Goal: Feedback & Contribution: Submit feedback/report problem

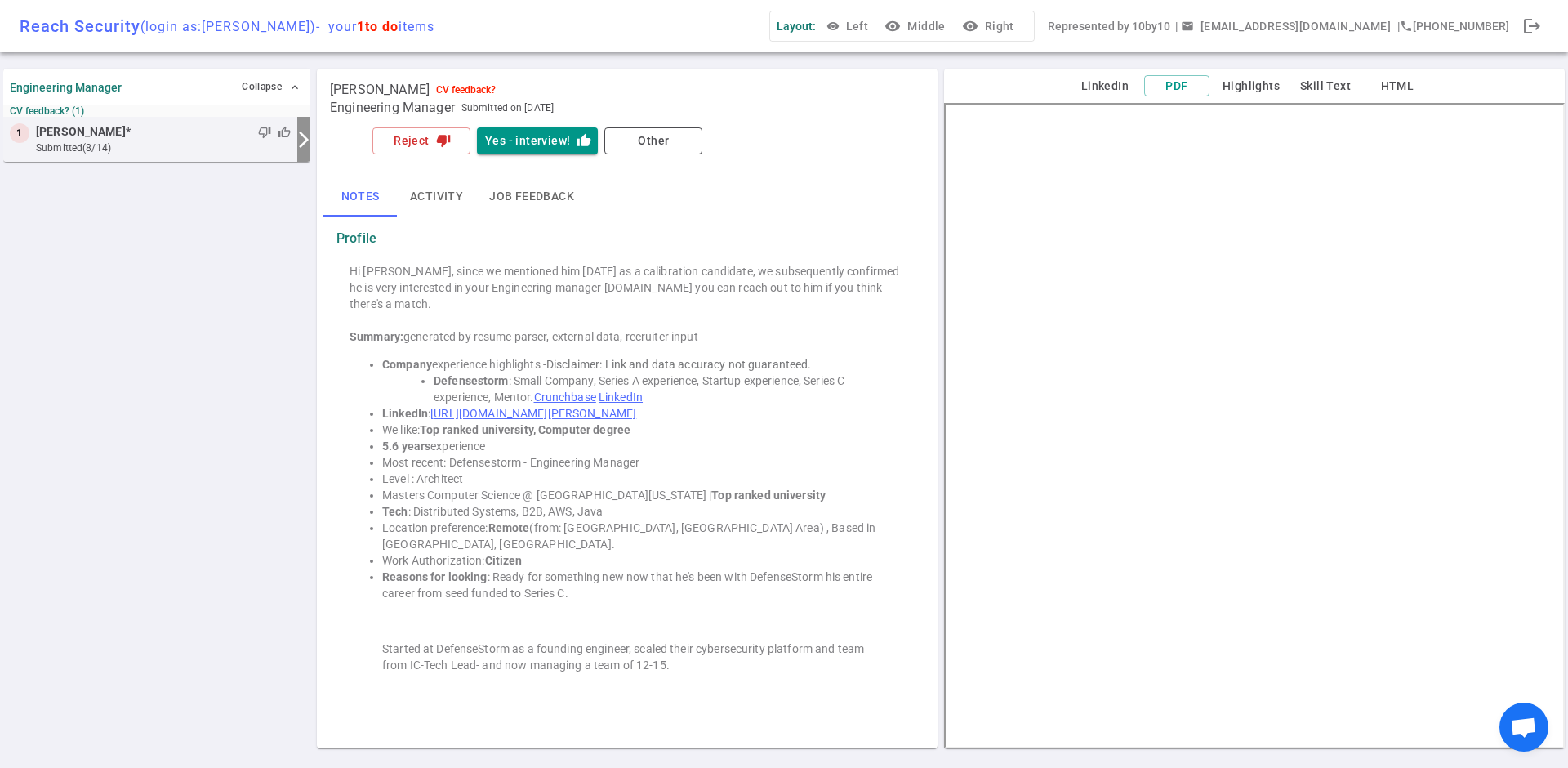
click at [580, 406] on link "[URL][DOMAIN_NAME][PERSON_NAME]" at bounding box center [533, 412] width 206 height 13
drag, startPoint x: 452, startPoint y: 140, endPoint x: 392, endPoint y: 186, distance: 75.6
click at [392, 186] on div "Reject thumb_down Yes - interview! thumb_up Other Notes Activity Job feedback P…" at bounding box center [626, 415] width 607 height 583
click at [433, 139] on button "Reject thumb_down" at bounding box center [421, 140] width 98 height 27
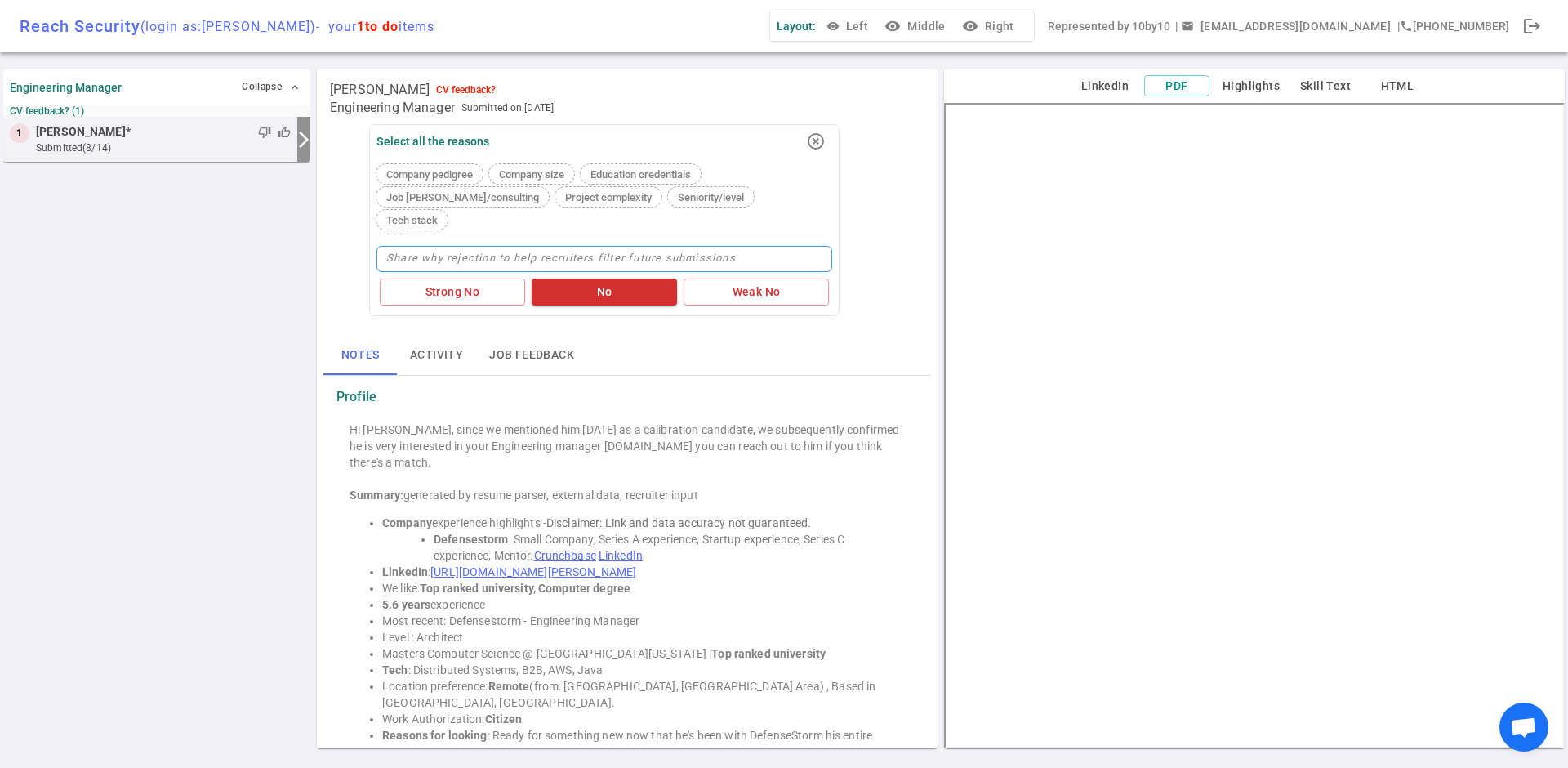
type textarea "T"
type textarea "The"
type textarea "Thei"
type textarea "Their"
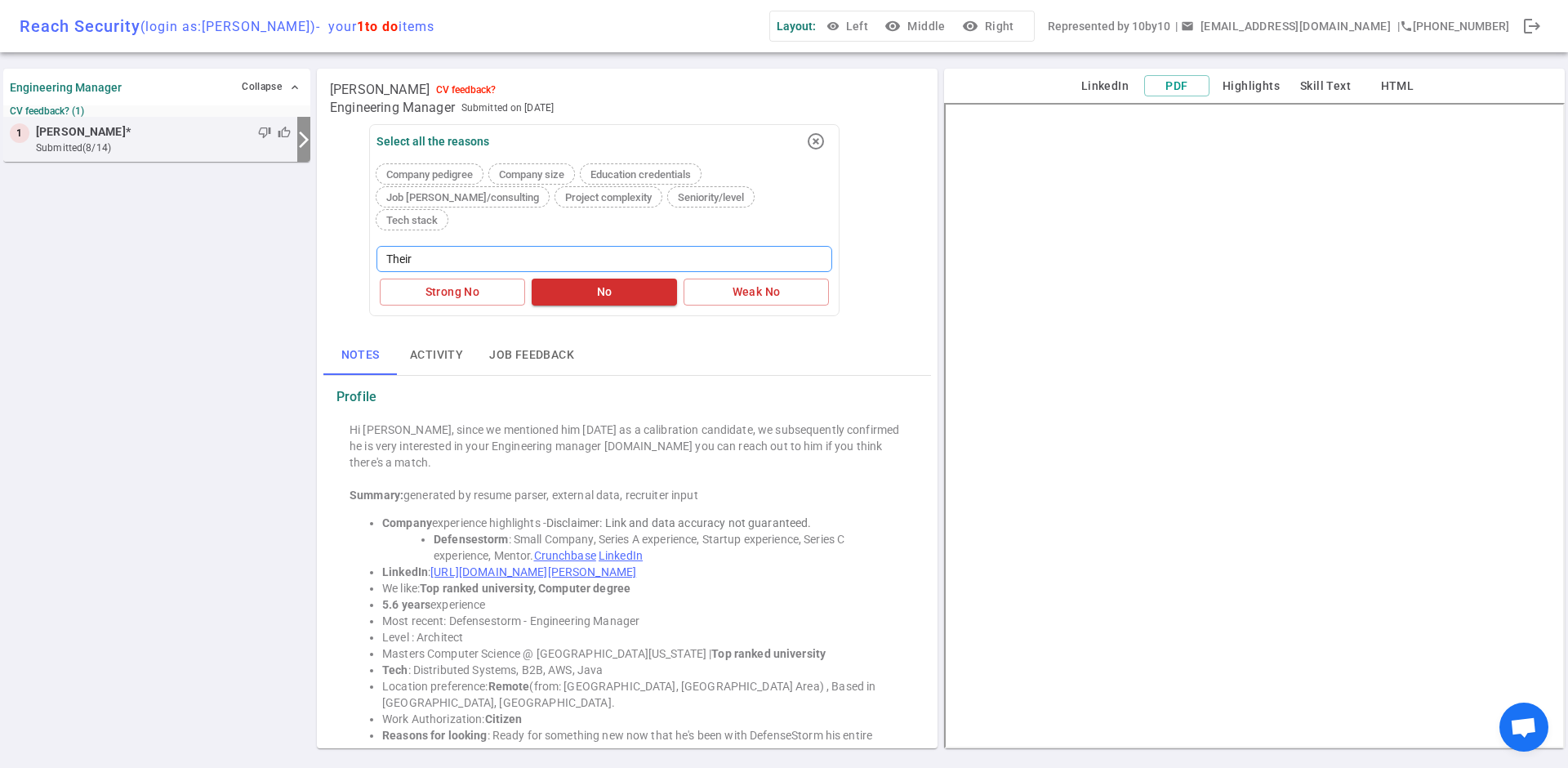
type textarea "Their I"
type textarea "Their IC"
type textarea "Their IC e"
type textarea "Their IC ex"
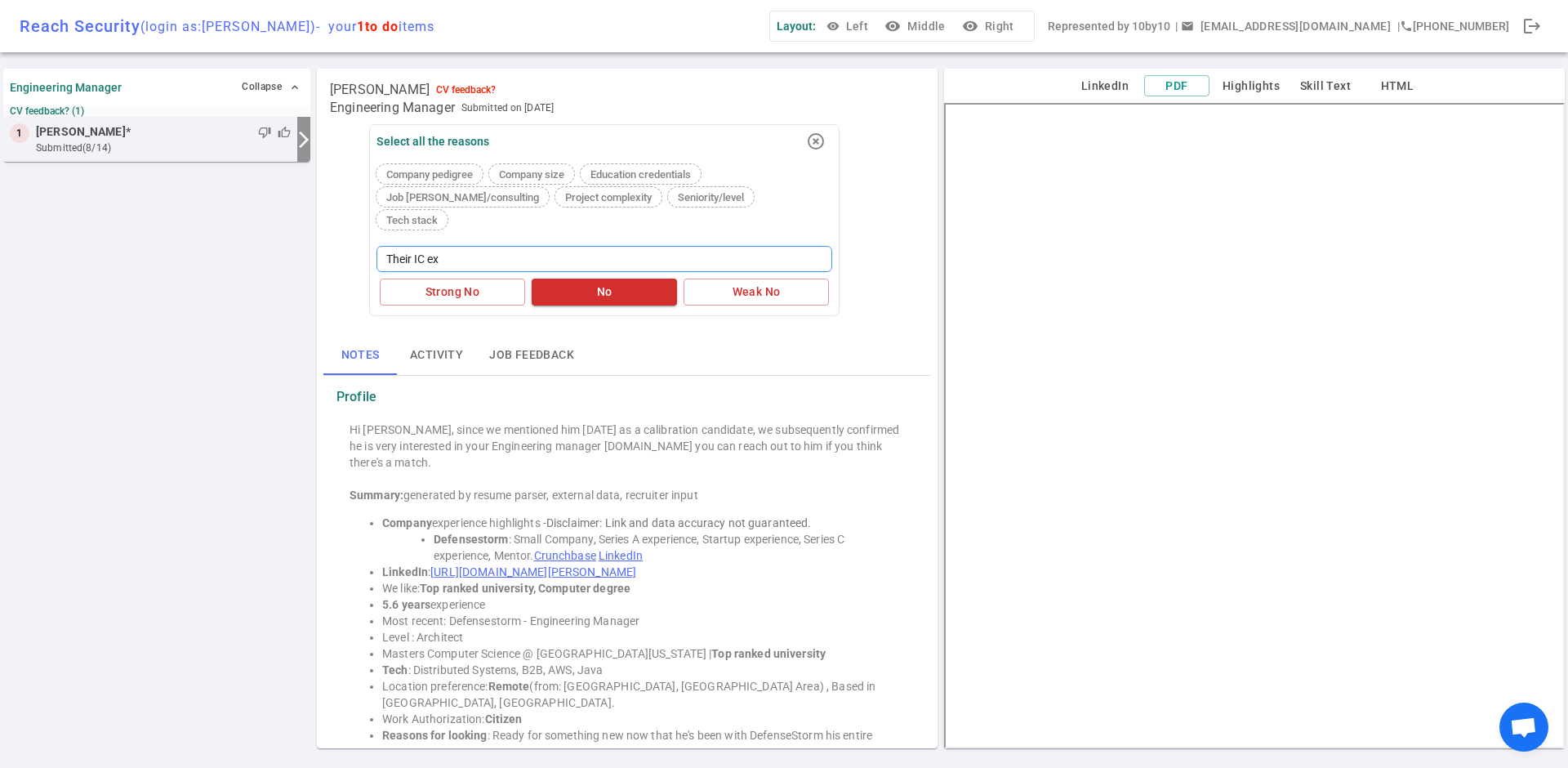
type textarea "Their IC exp"
type textarea "Their IC expe"
type textarea "Their IC exper"
type textarea "Their IC experi"
type textarea "Their IC experie"
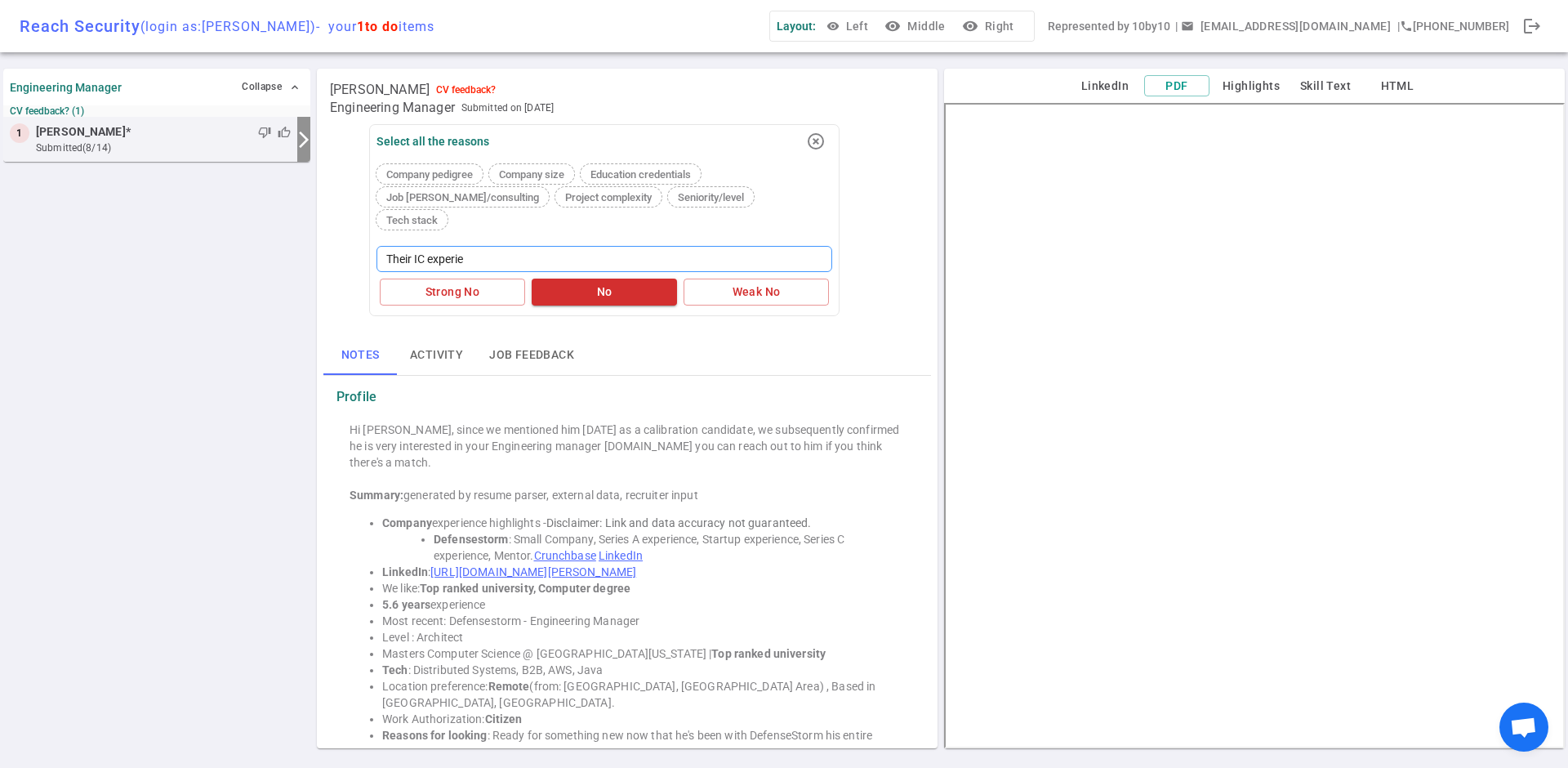
type textarea "Their IC experien"
type textarea "Their IC experienc"
type textarea "Their IC experience"
type textarea "Their IC experience i"
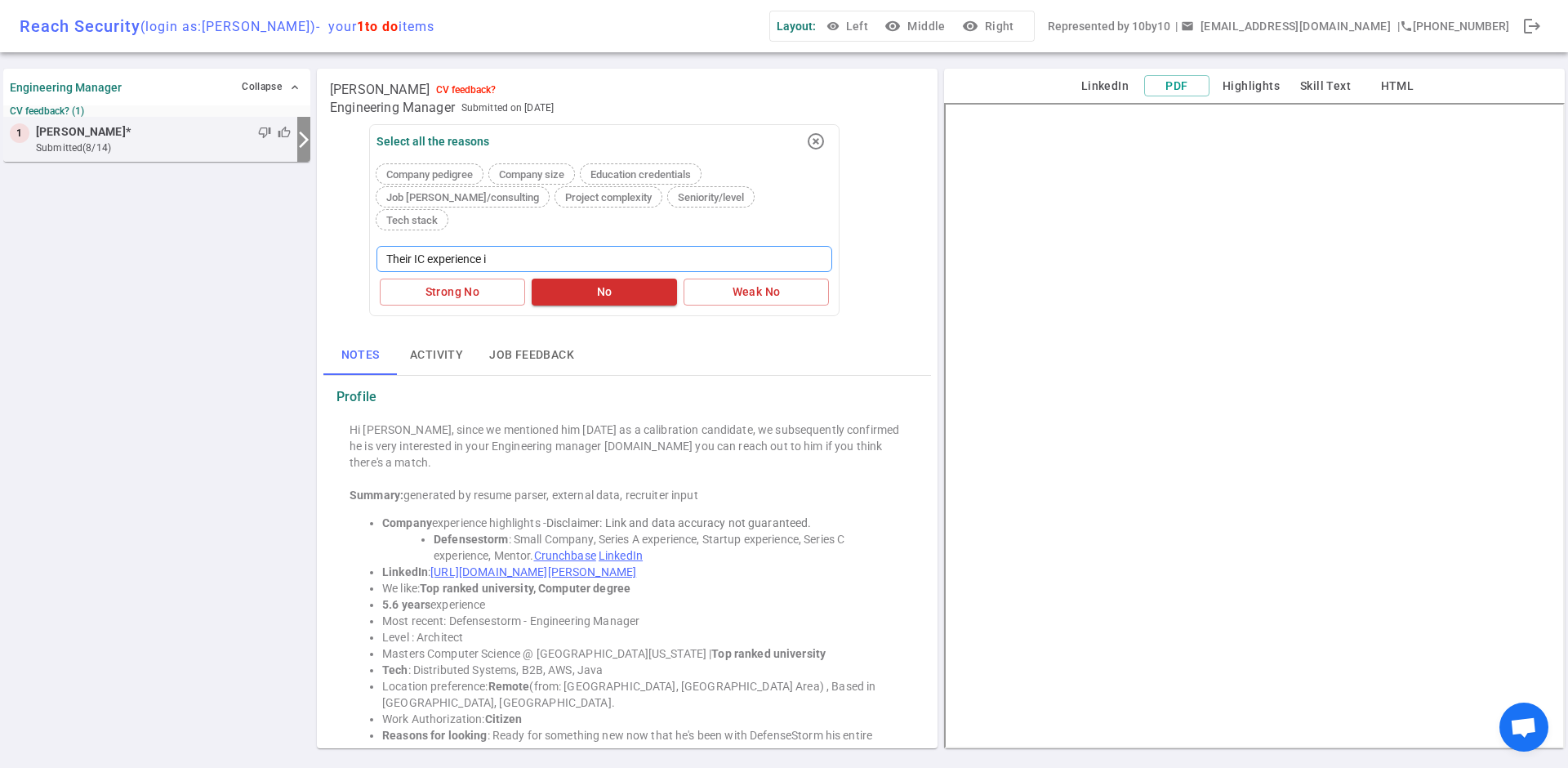
type textarea "Their IC experience is"
type textarea "Their IC experience is n"
type textarea "Their IC experience is no"
type textarea "Their IC experience is not"
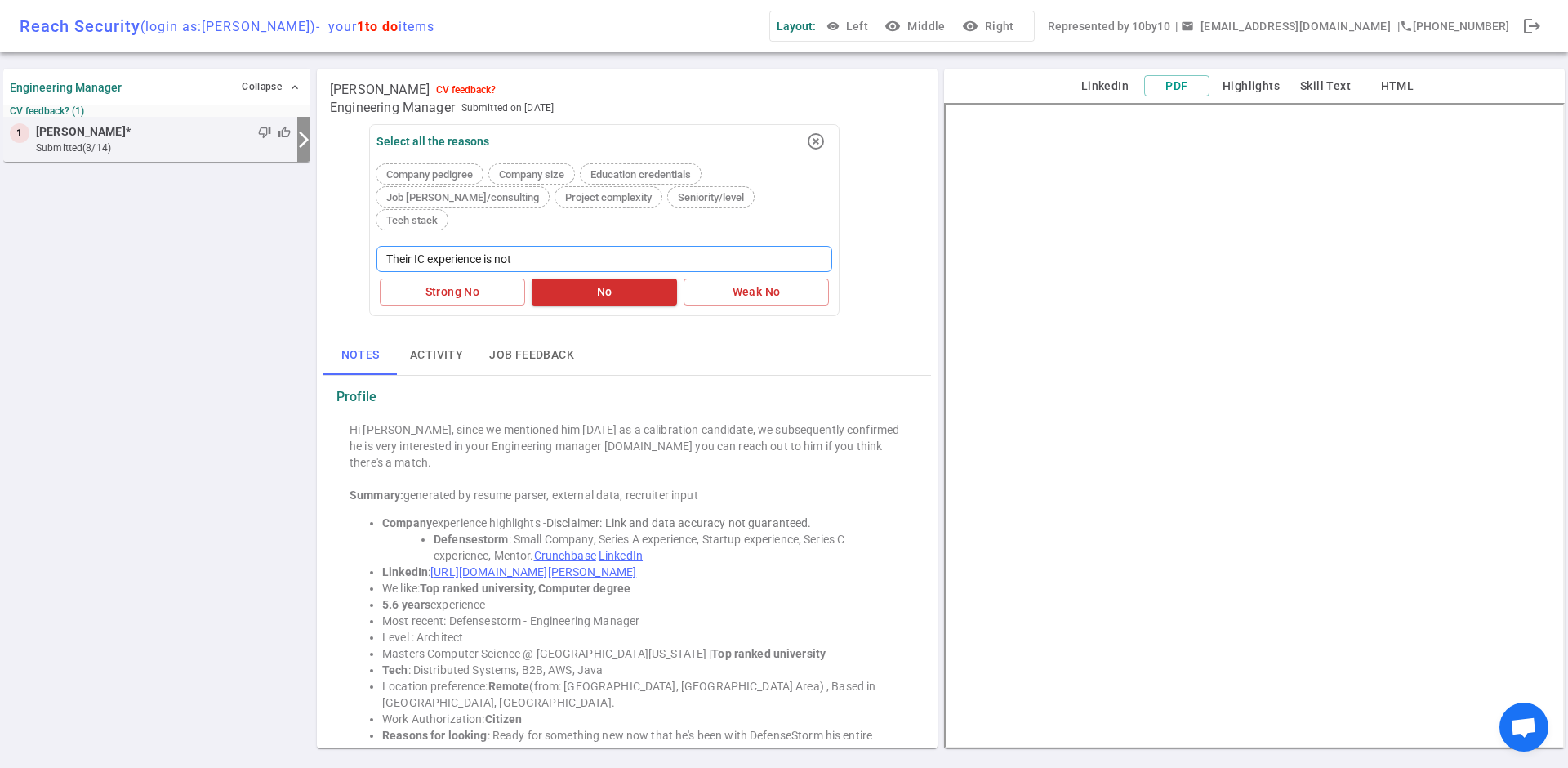
type textarea "Their IC experience is not"
type textarea "Their IC experience is not e"
type textarea "Their IC experience is not ex"
type textarea "Their IC experience is not ext"
type textarea "Their IC experience is not exte"
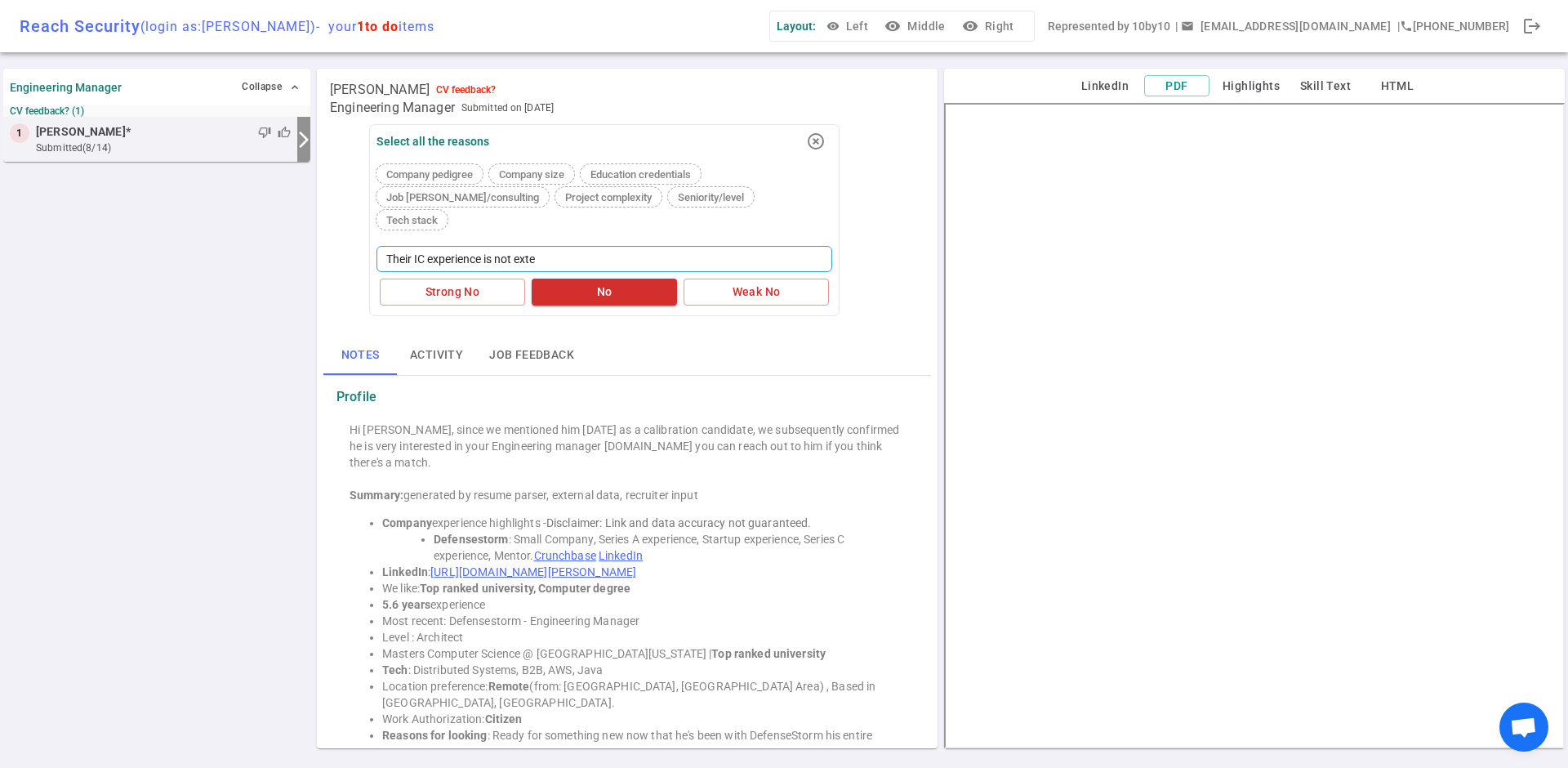
type textarea "Their IC experience is not exten"
type textarea "Their IC experience is not extens"
type textarea "Their IC experience is not extensi"
type textarea "Their IC experience is not extensiv"
type textarea "Their IC experience is not extensive"
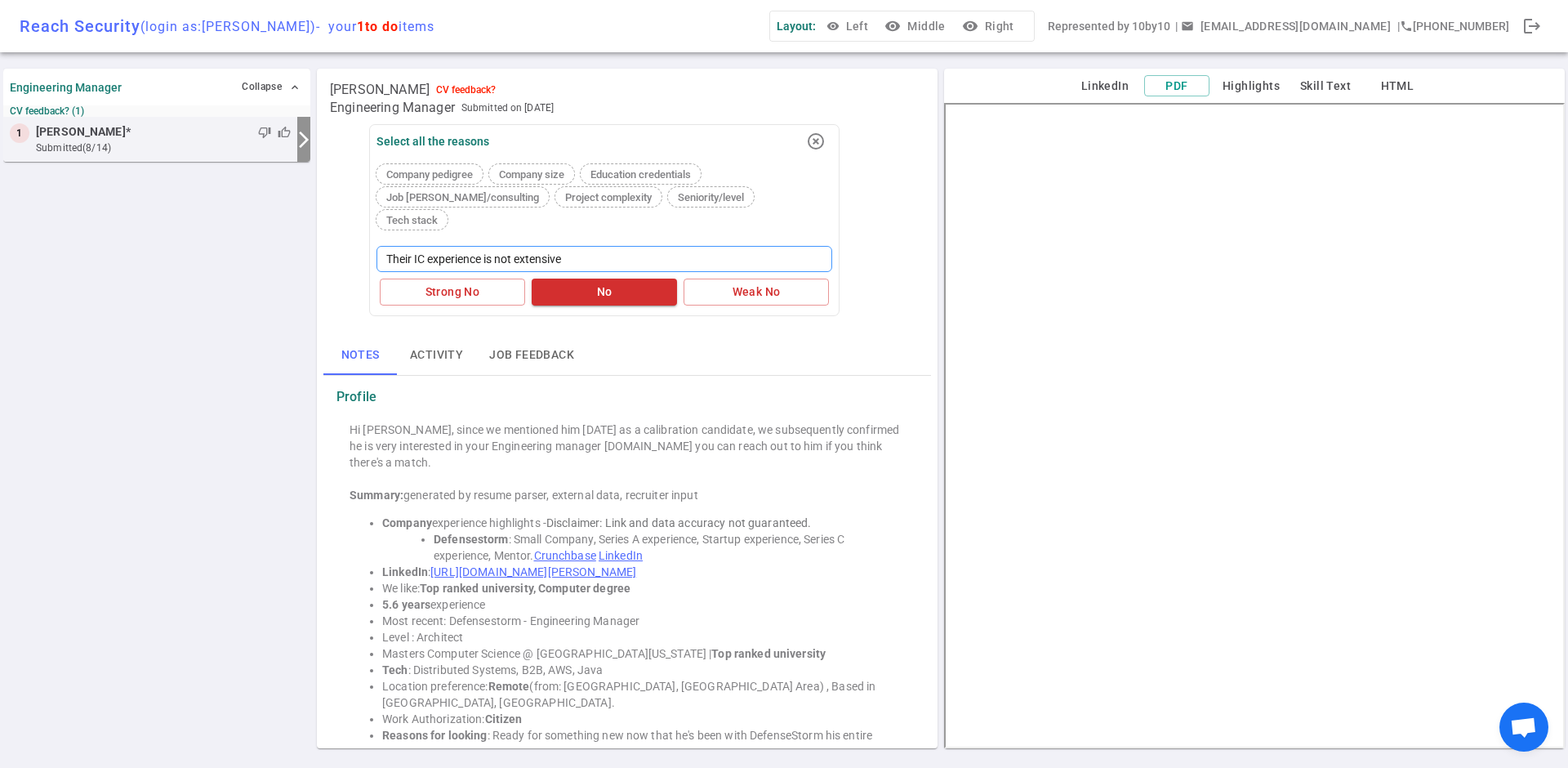
type textarea "Their IC experience is not extensive"
type textarea "Their IC experience is not extensive e"
type textarea "Their IC experience is not extensive en"
type textarea "Their IC experience is not extensive eno"
type textarea "Their IC experience is not extensive enou"
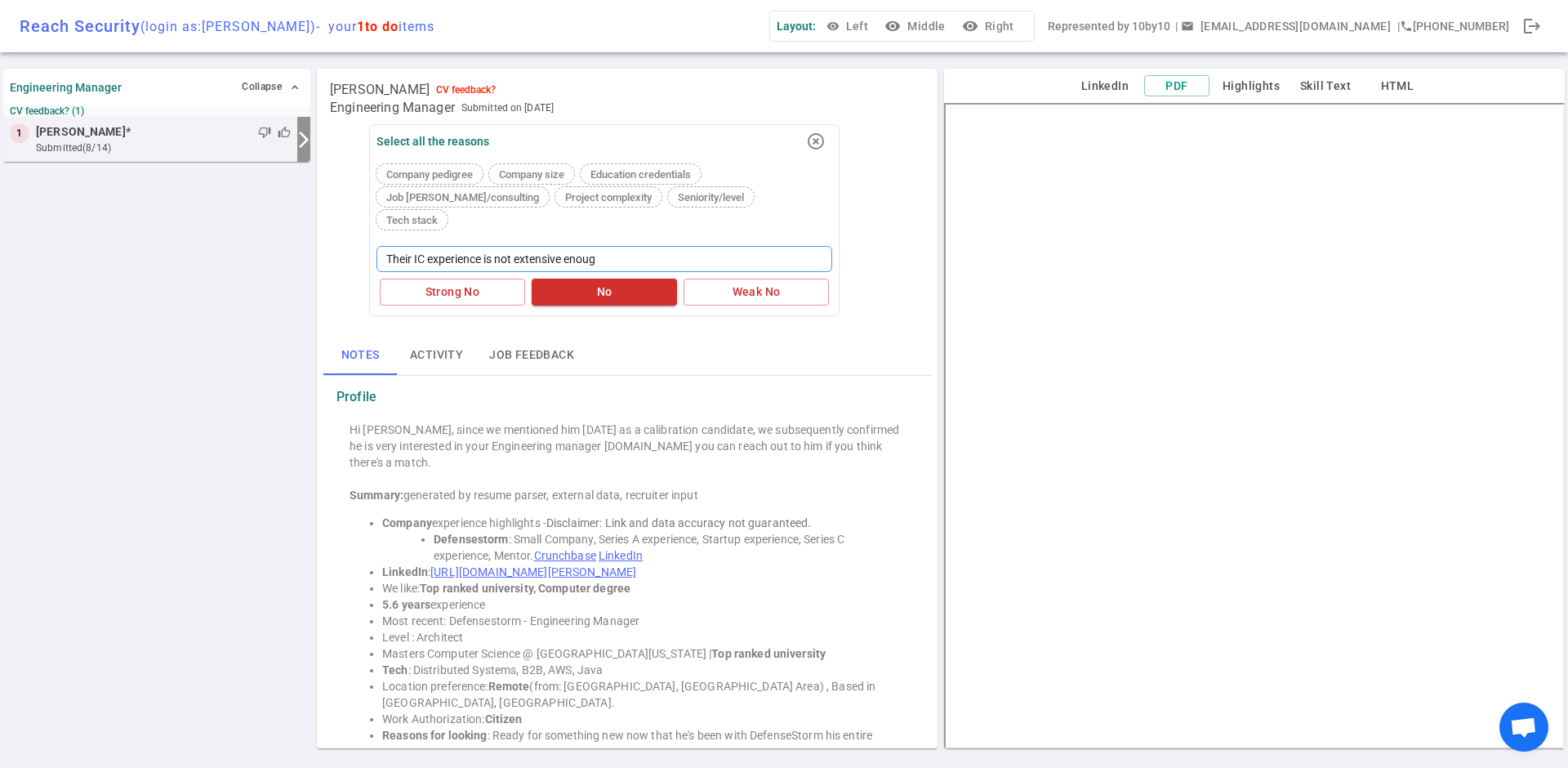
type textarea "Their IC experience is not extensive enough"
type textarea "Their IC experience is not extensive enough."
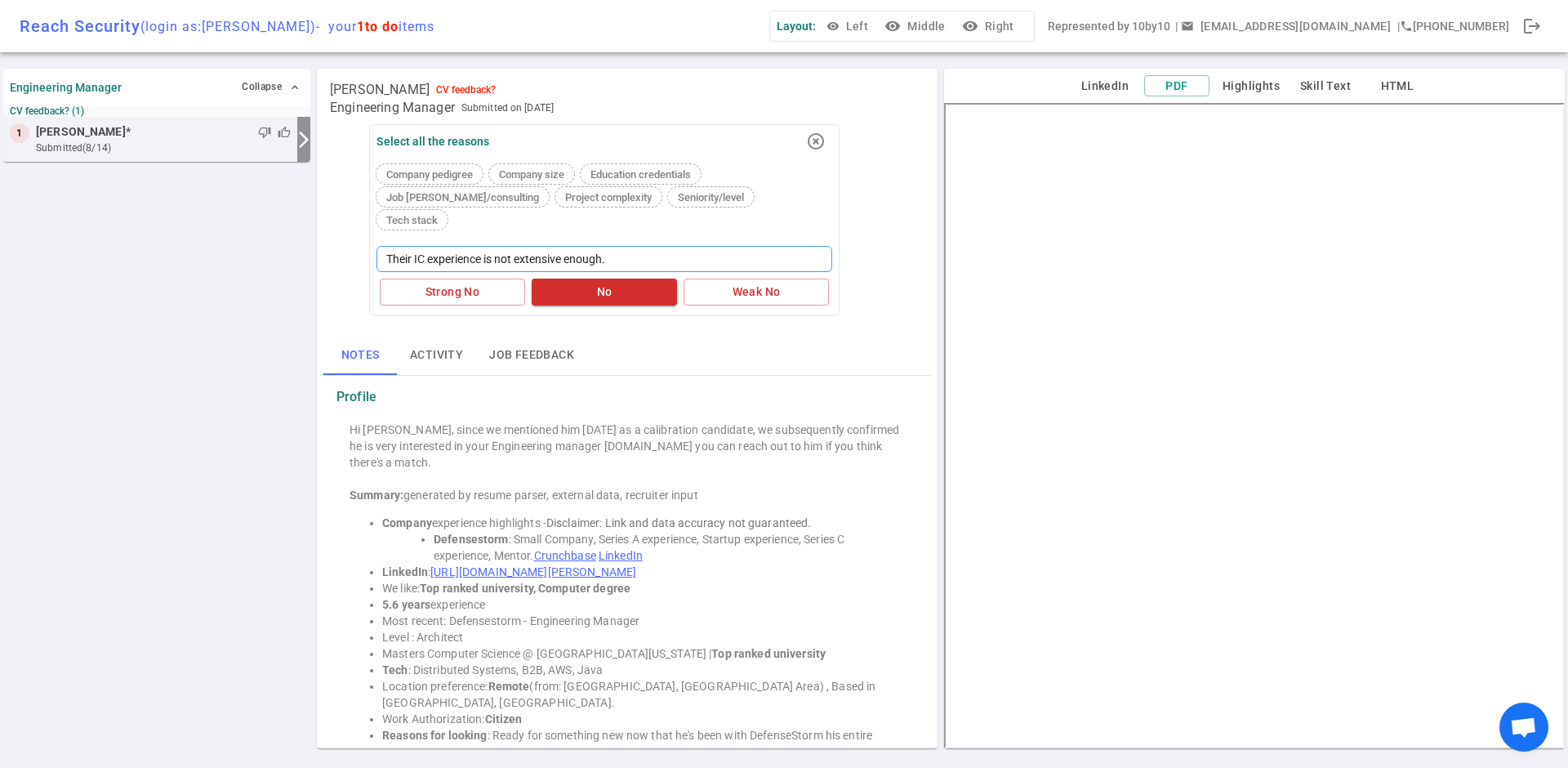
type textarea "Their IC experience is not extensive enough. I"
type textarea "Their IC experience is not extensive enough. I w"
type textarea "Their IC experience is not extensive enough. I wo"
type textarea "Their IC experience is not extensive enough. I wou"
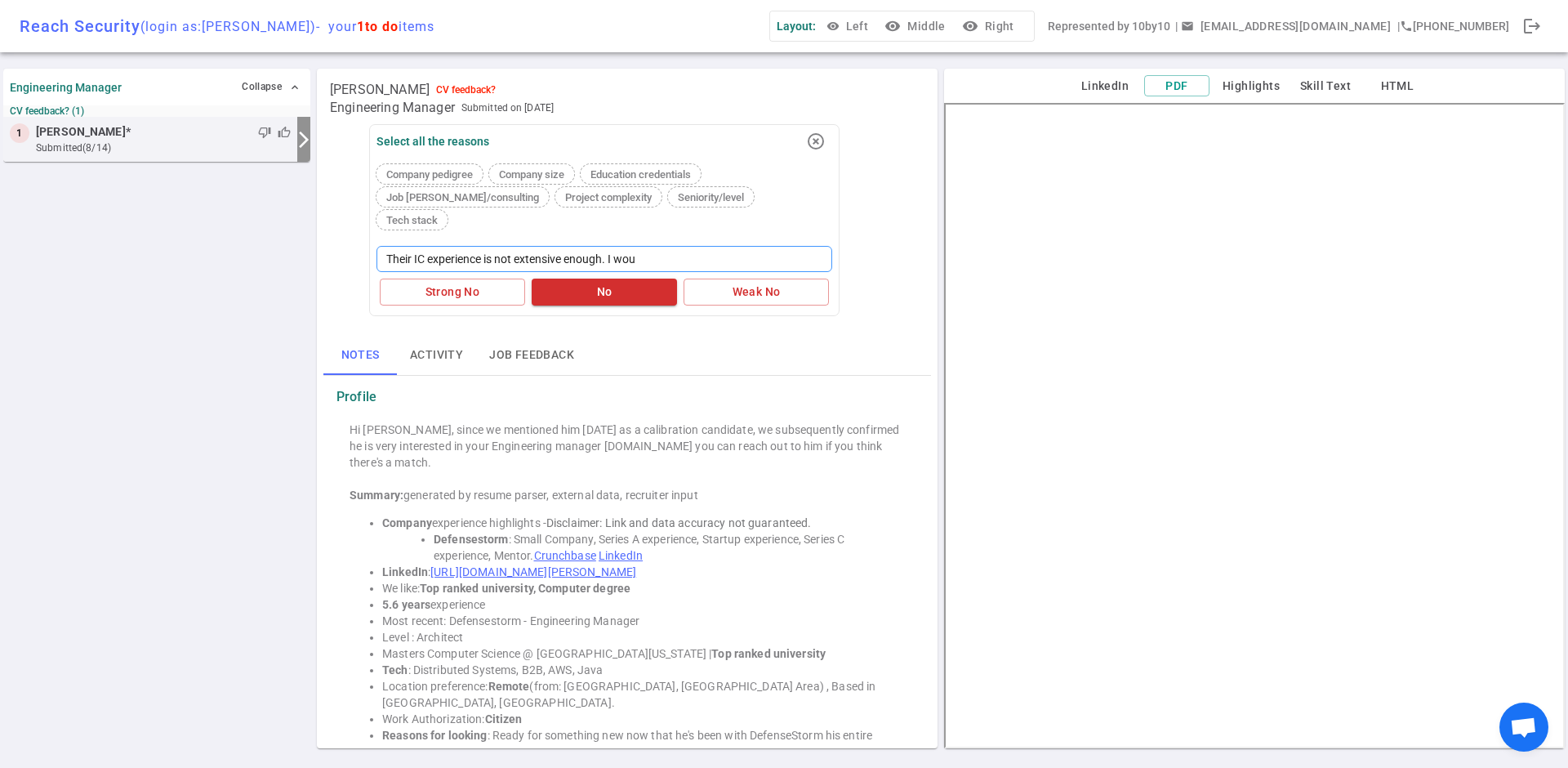
type textarea "Their IC experience is not extensive enough. I woul"
type textarea "Their IC experience is not extensive enough. I would"
type textarea "Their IC experience is not extensive enough. I would l"
type textarea "Their IC experience is not extensive enough. I would li"
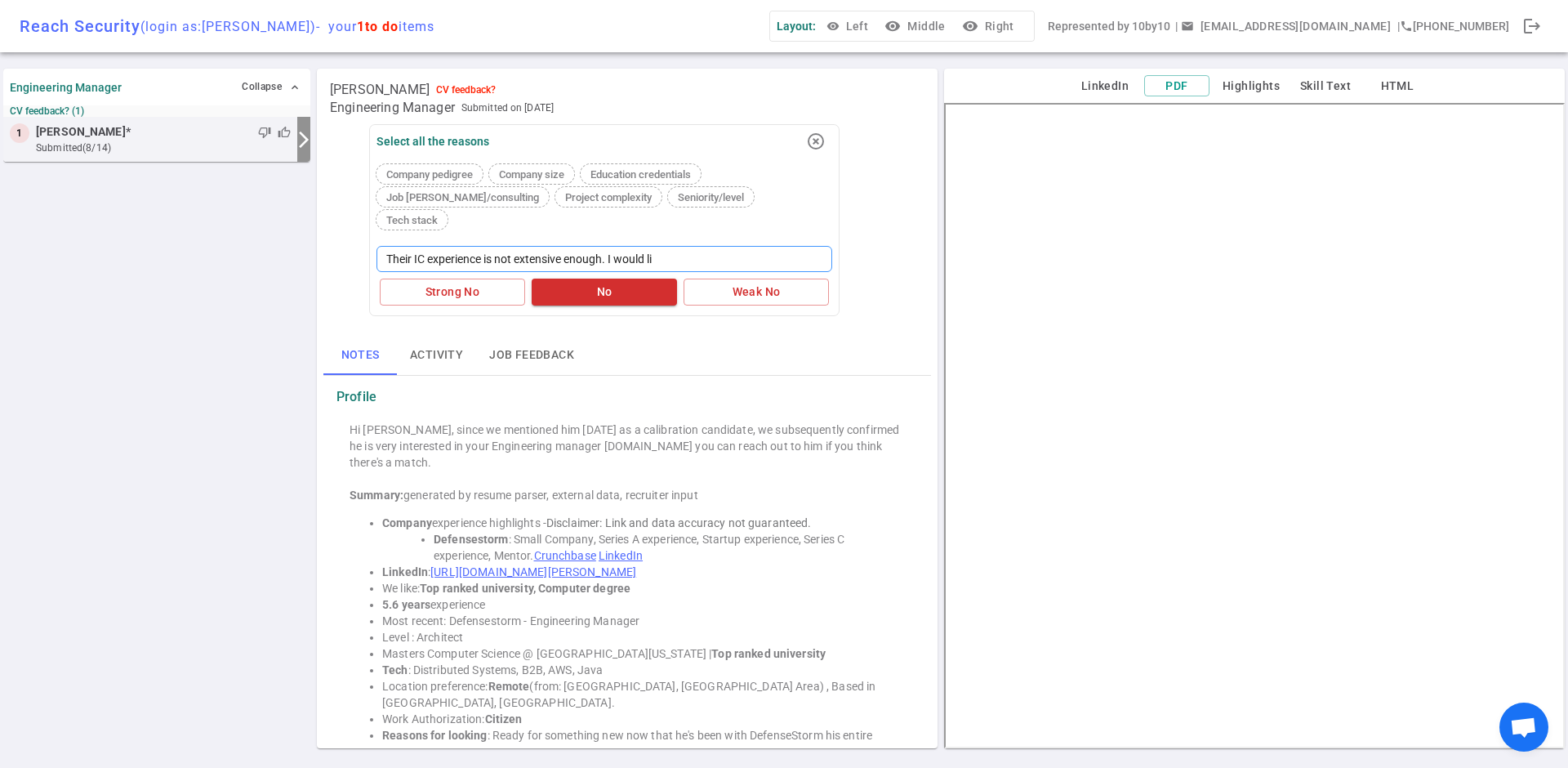
type textarea "Their IC experience is not extensive enough. I would lik"
type textarea "Their IC experience is not extensive enough. I would like"
type textarea "Their IC experience is not extensive enough. I would like s"
type textarea "Their IC experience is not extensive enough. I would like so"
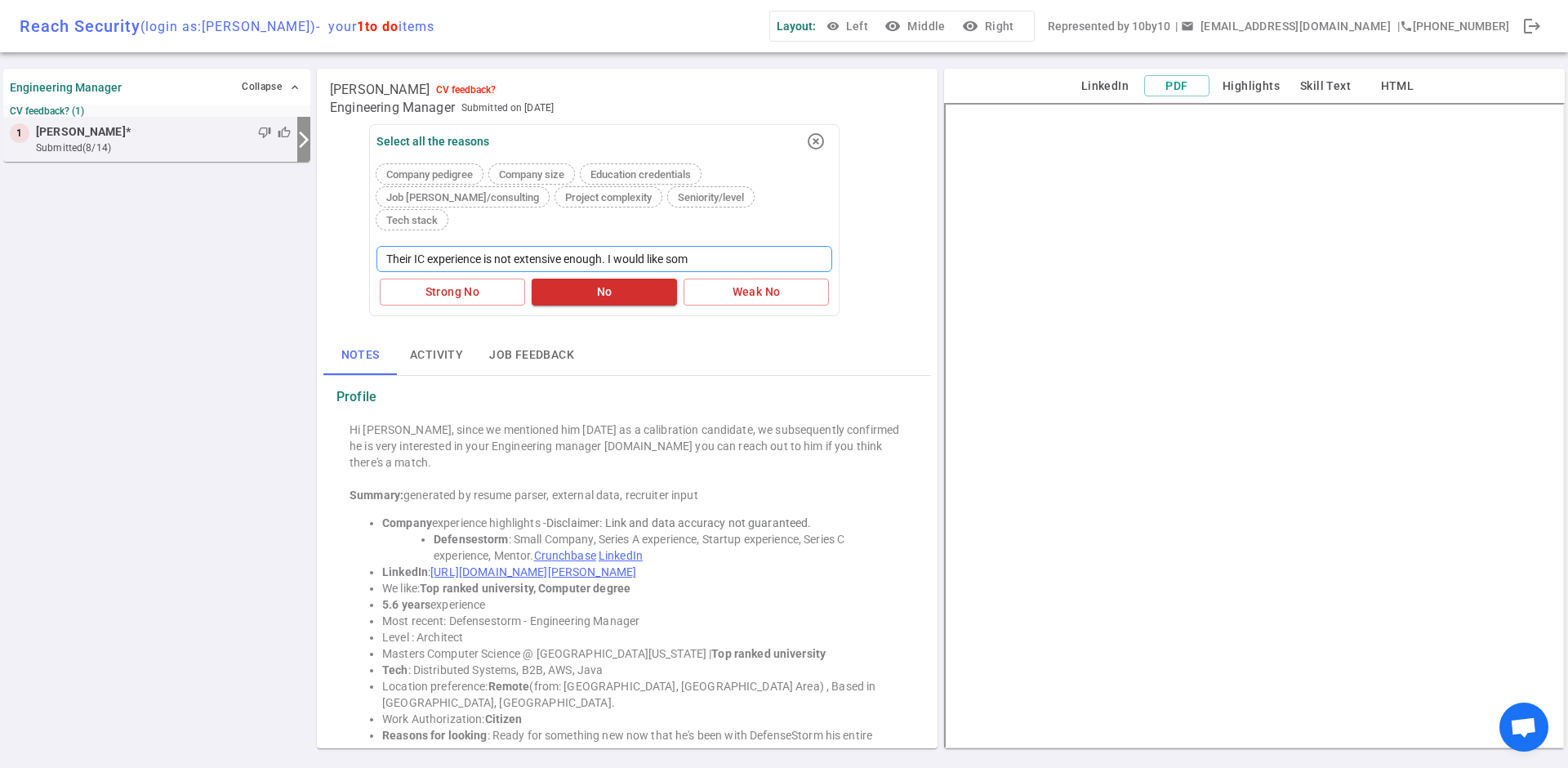
type textarea "Their IC experience is not extensive enough. I would like some"
type textarea "Their IC experience is not extensive enough. I would like someo"
type textarea "Their IC experience is not extensive enough. I would like [GEOGRAPHIC_DATA]"
type textarea "Their IC experience is not extensive enough. I would like someone"
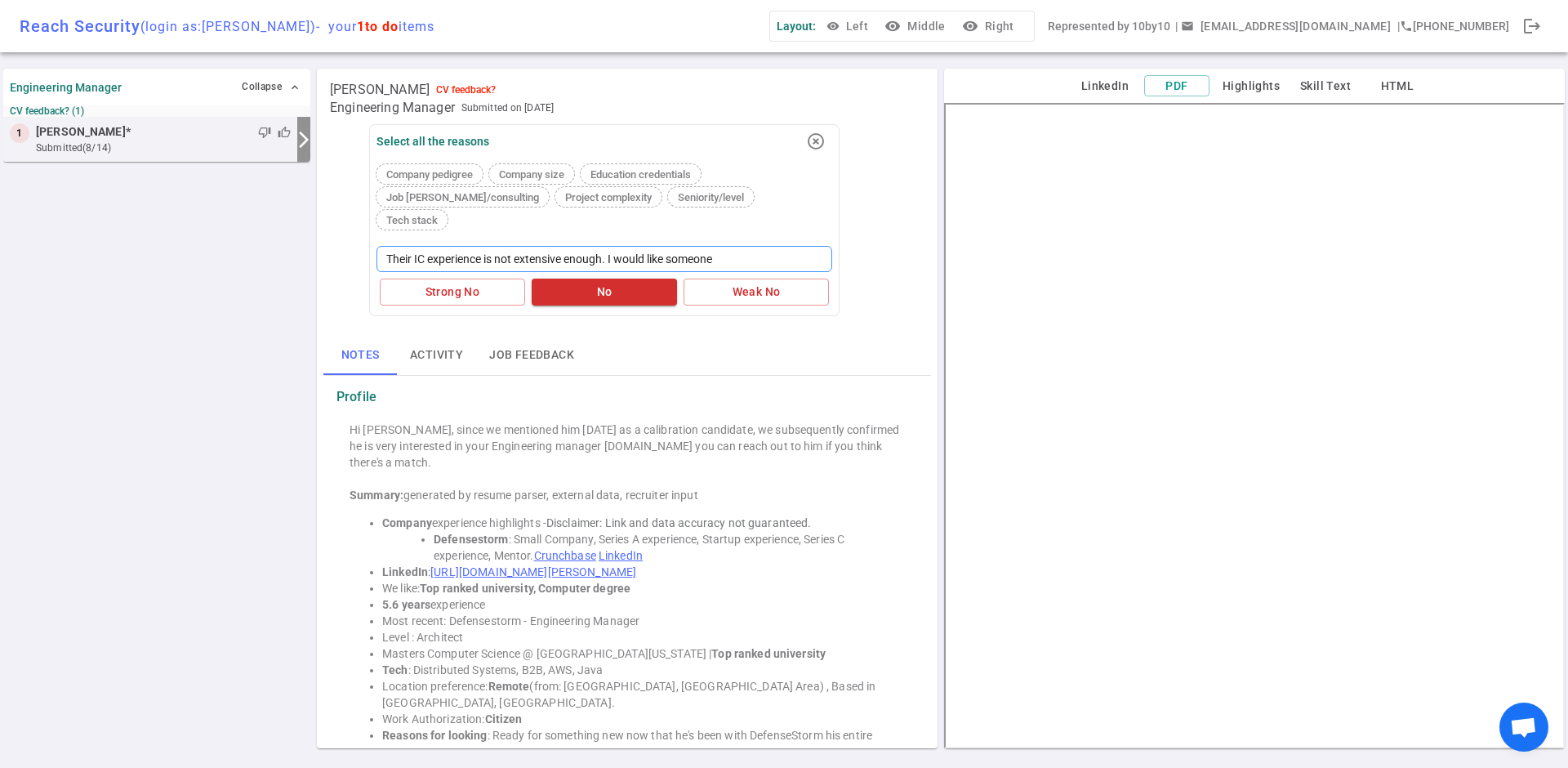
type textarea "Their IC experience is not extensive enough. I would like someone w"
type textarea "Their IC experience is not extensive enough. I would like someone wh"
type textarea "Their IC experience is not extensive enough. I would like someone who"
type textarea "Their IC experience is not extensive enough. I would like someone who w"
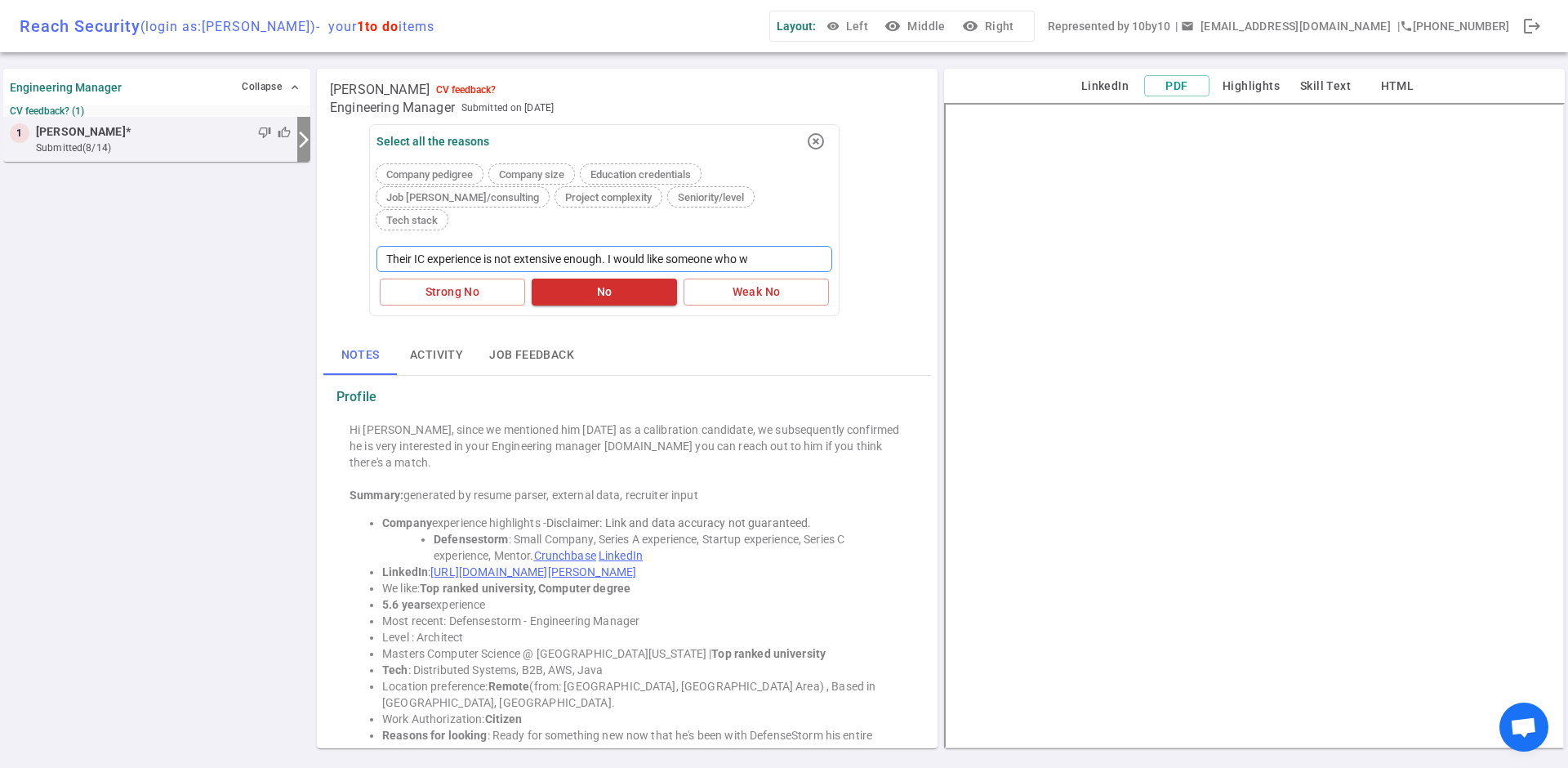
type textarea "Their IC experience is not extensive enough. I would like someone who"
type textarea "Their IC experience is not extensive enough. I would like someone who h"
type textarea "Their IC experience is not extensive enough. I would like someone who ha"
type textarea "Their IC experience is not extensive enough. I would like someone who has"
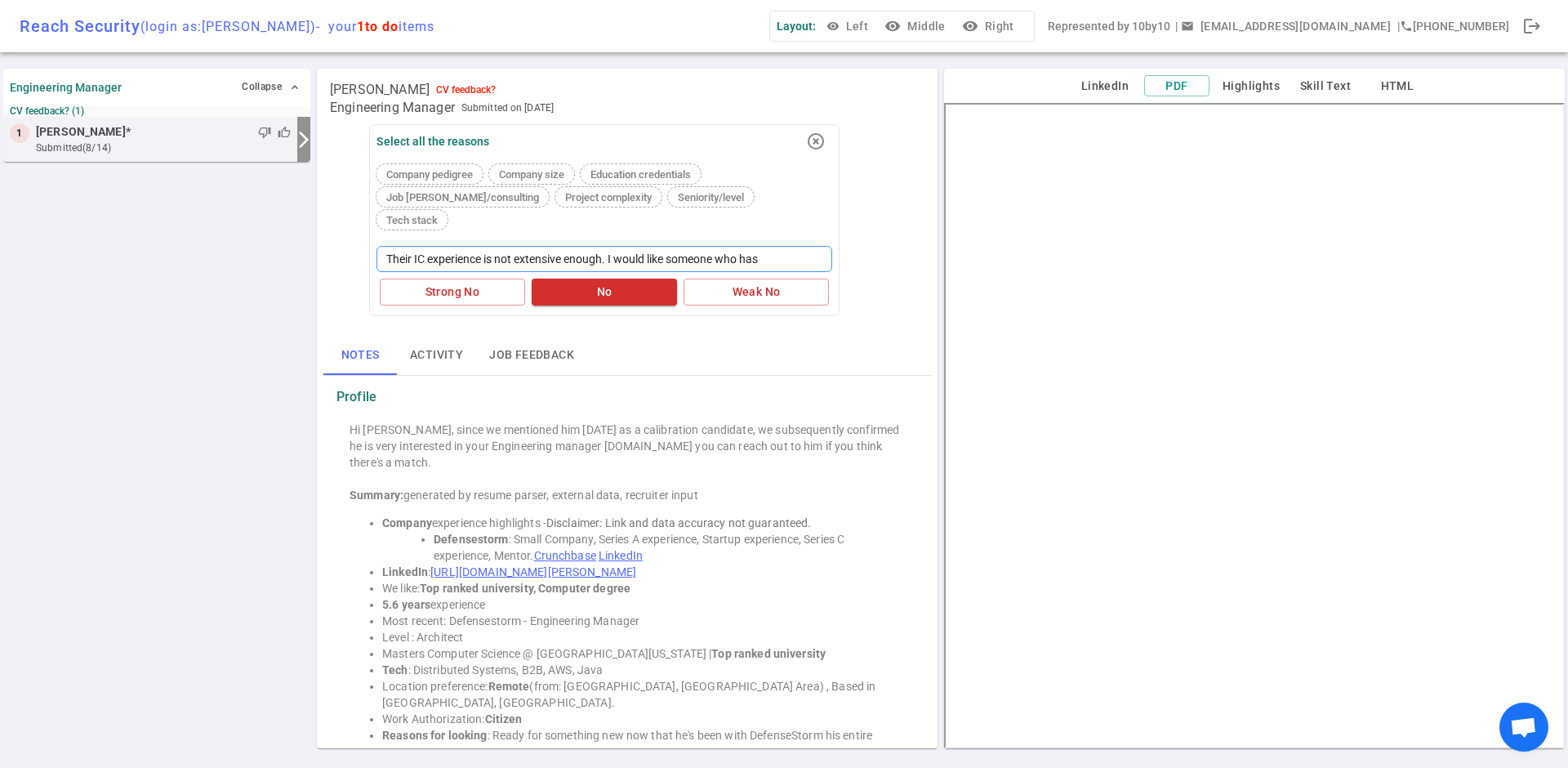
type textarea "Their IC experience is not extensive enough. I would like someone who has m"
type textarea "Their IC experience is not extensive enough. I would like someone who has mo"
type textarea "Their IC experience is not extensive enough. I would like someone who has more"
type textarea "Their IC experience is not extensive enough. I would like someone who has more e"
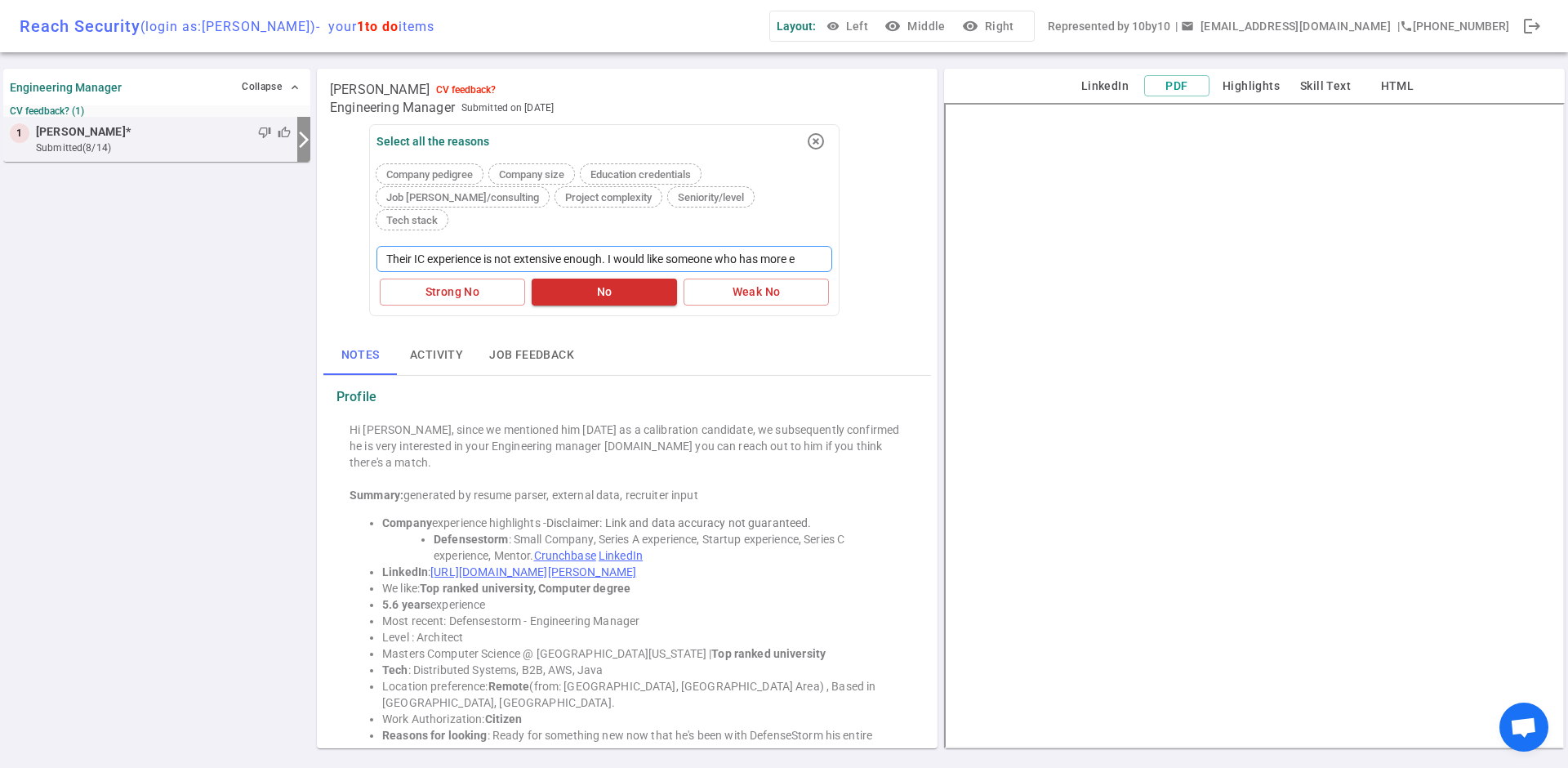
type textarea "Their IC experience is not extensive enough. I would like someone who has more …"
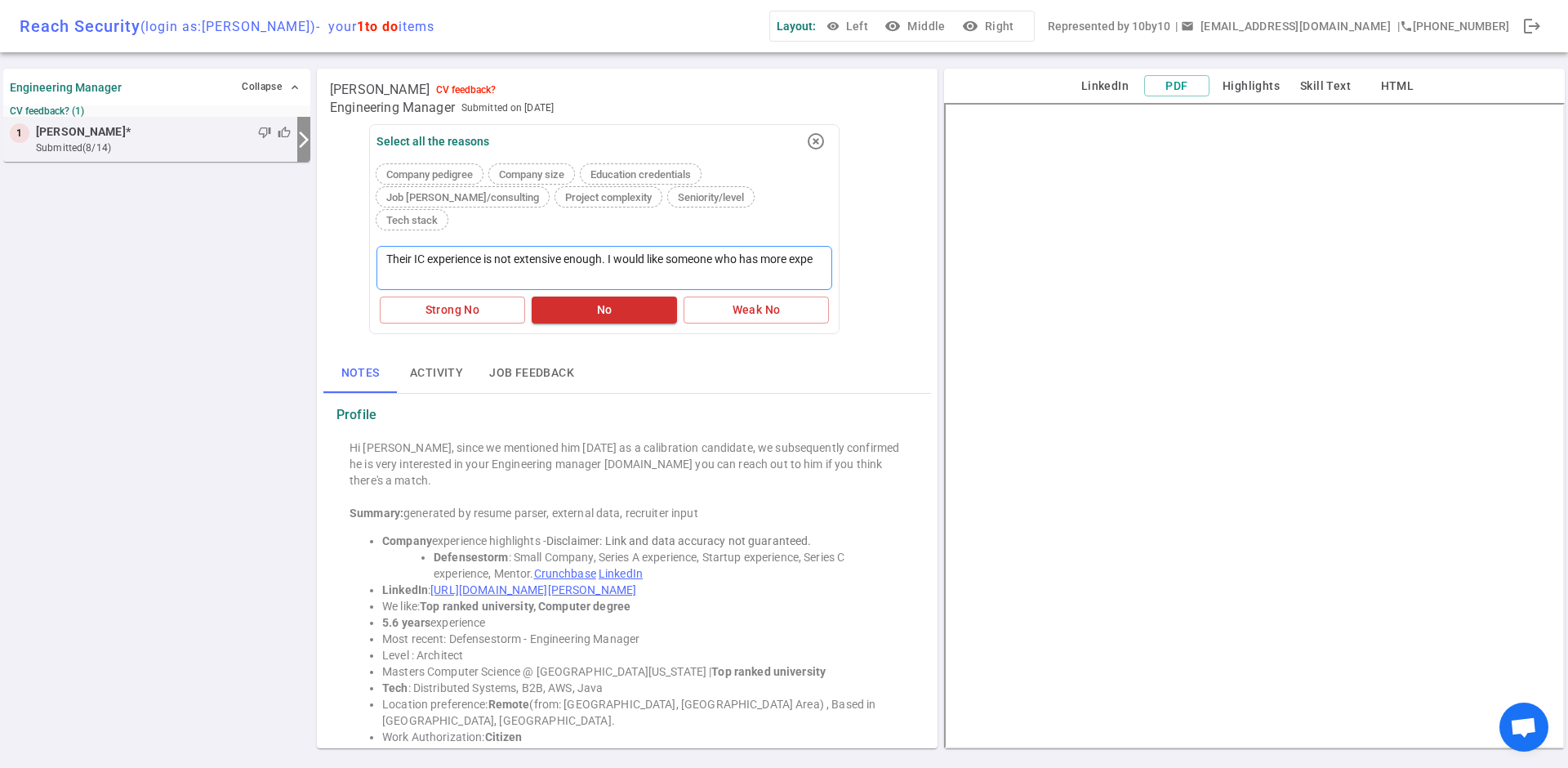
type textarea "Their IC experience is not extensive enough. I would like someone who has more …"
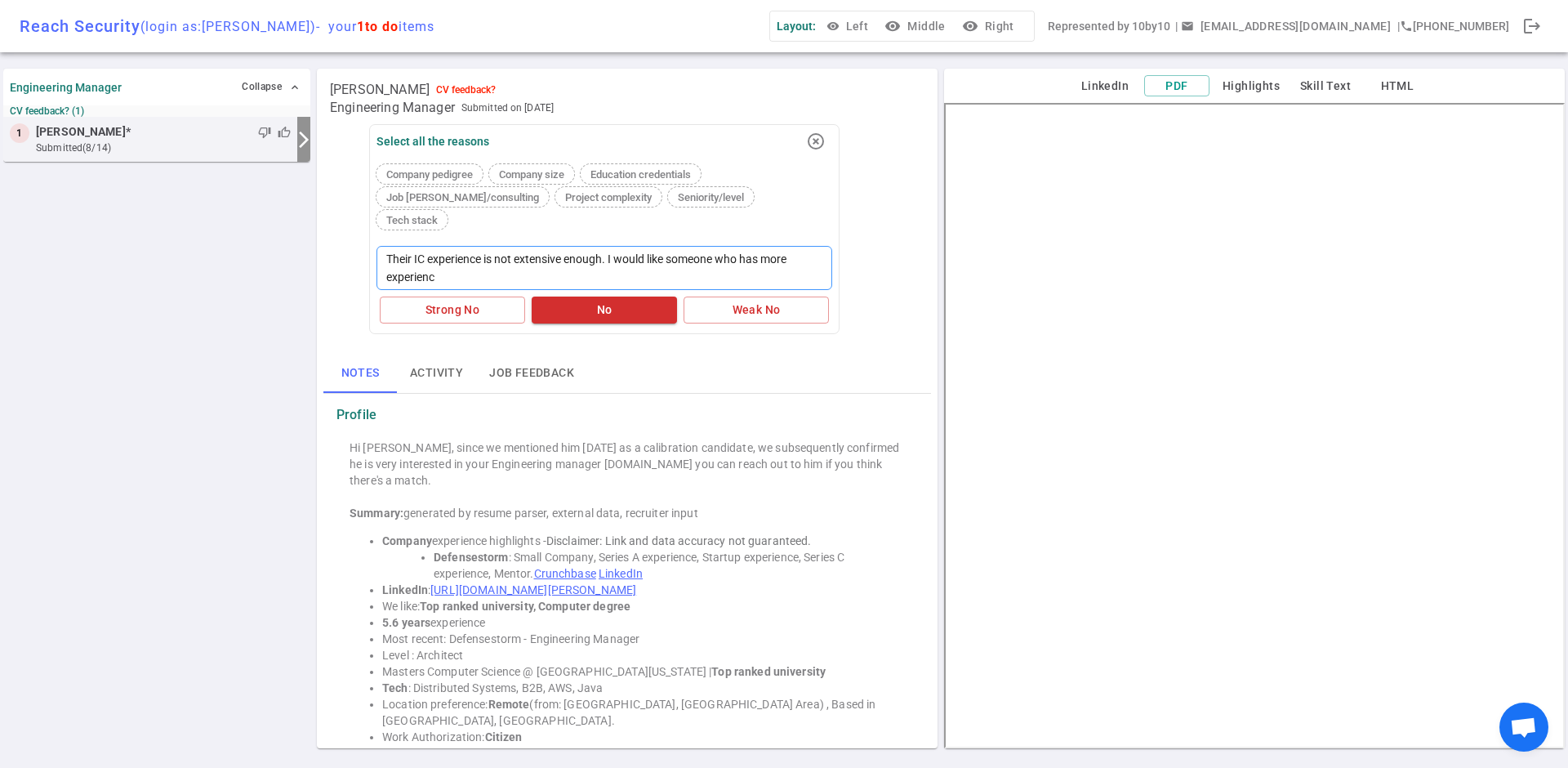
type textarea "Their IC experience is not extensive enough. I would like someone who has more …"
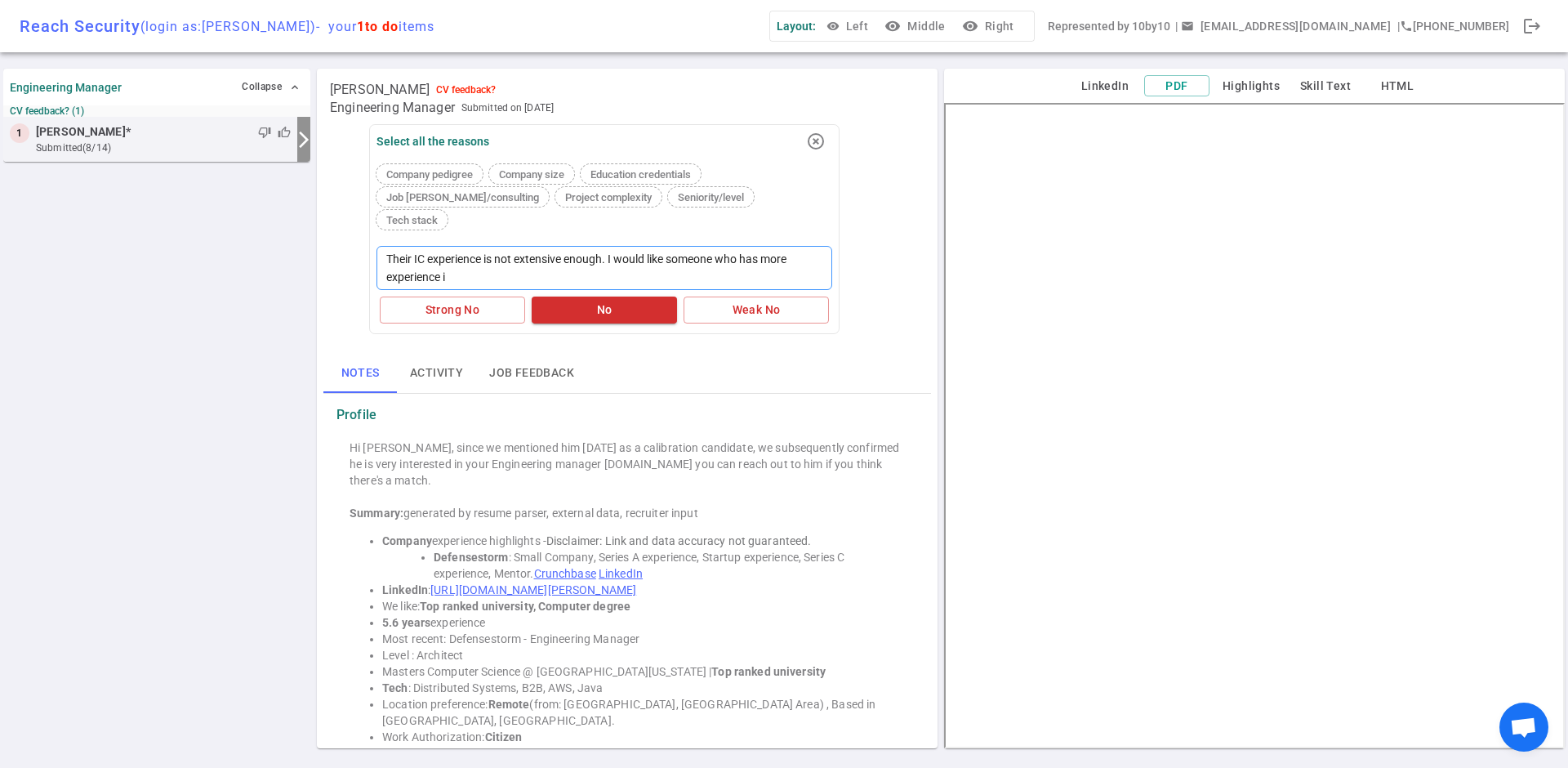
type textarea "Their IC experience is not extensive enough. I would like someone who has more …"
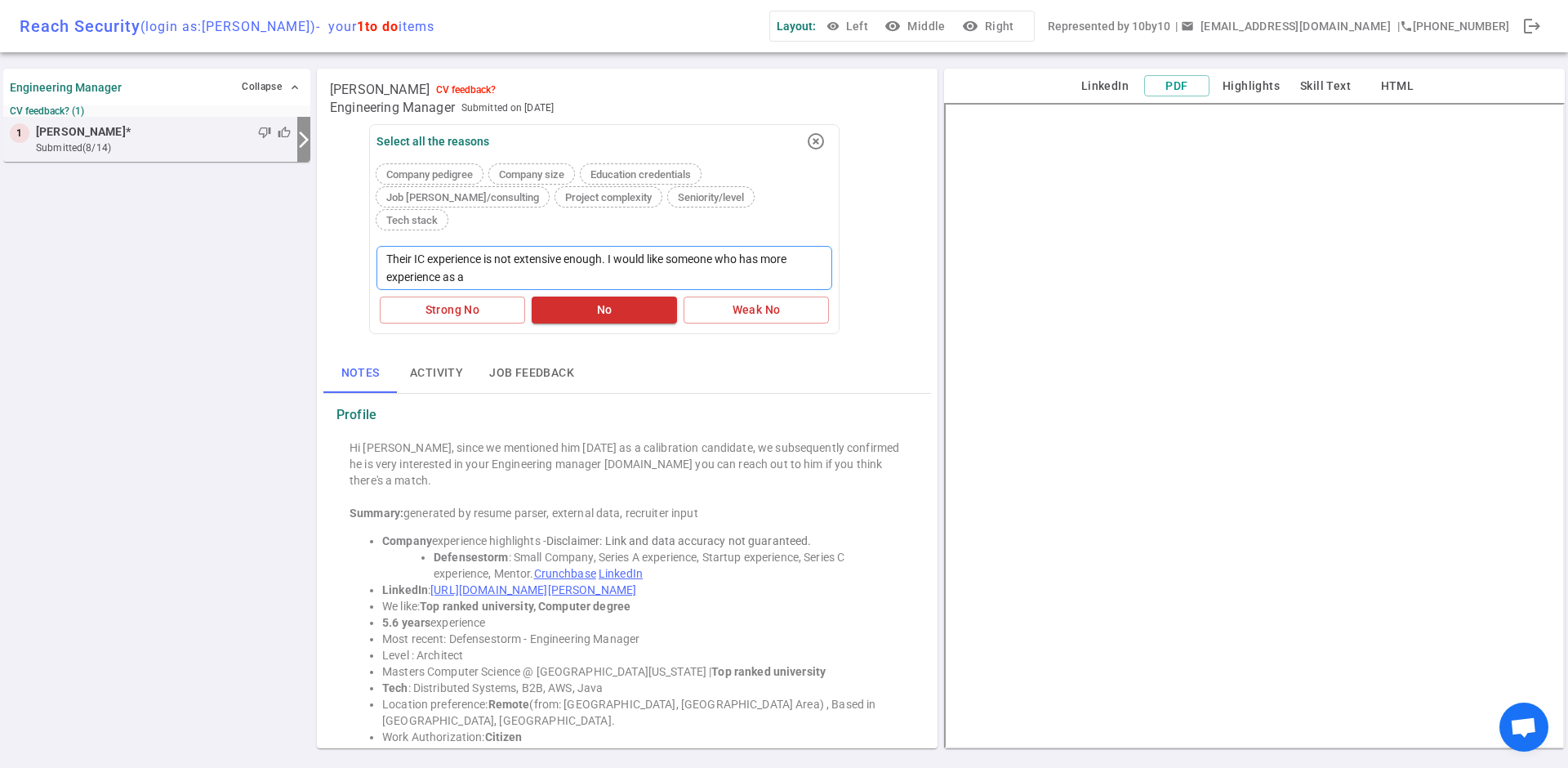
type textarea "Their IC experience is not extensive enough. I would like someone who has more …"
click at [604, 296] on button "No" at bounding box center [604, 309] width 145 height 27
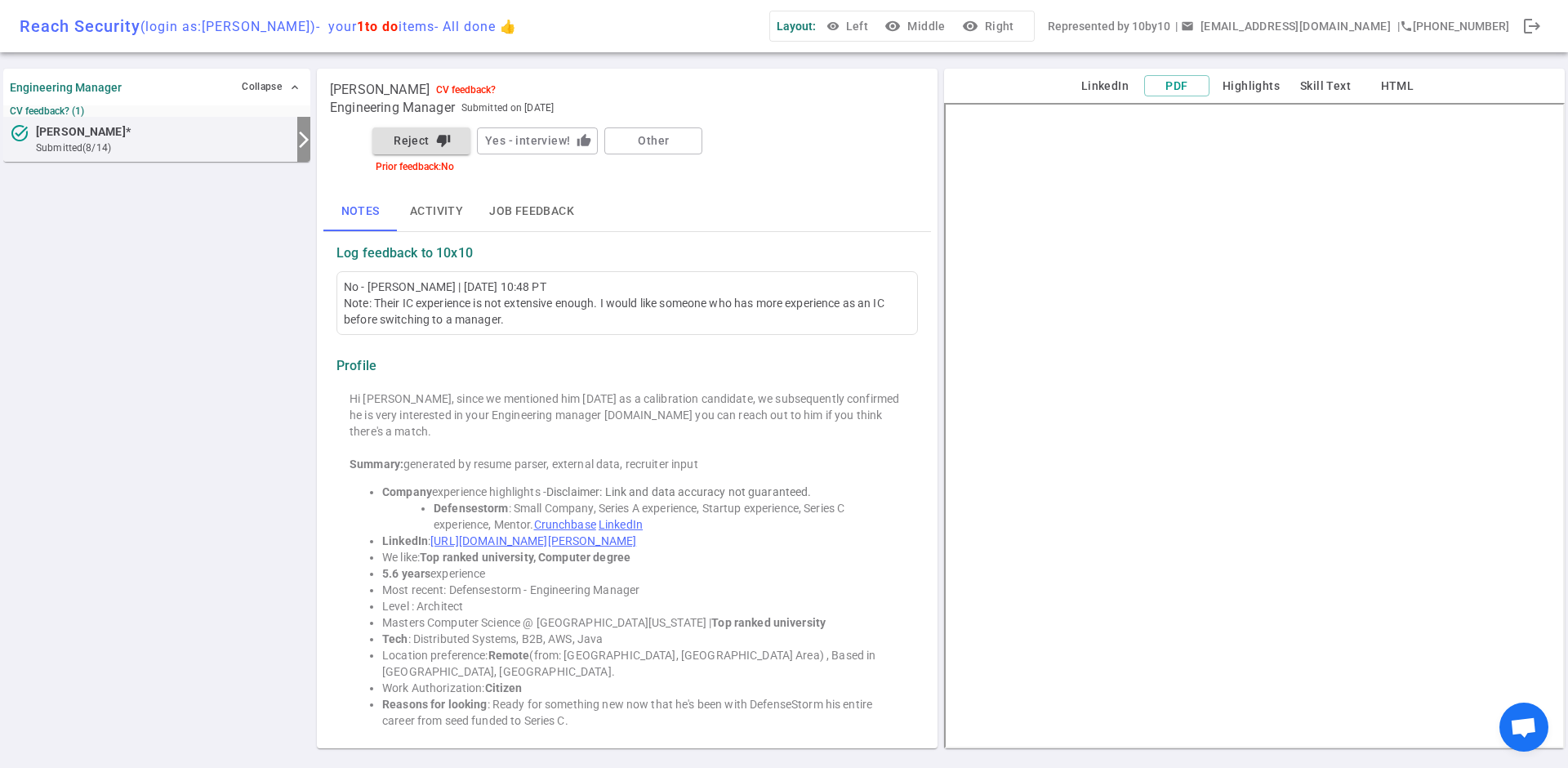
click at [824, 130] on div "Reject thumb_down Yes - interview! thumb_up Other" at bounding box center [603, 141] width 470 height 34
